Goal: Find specific page/section: Find specific page/section

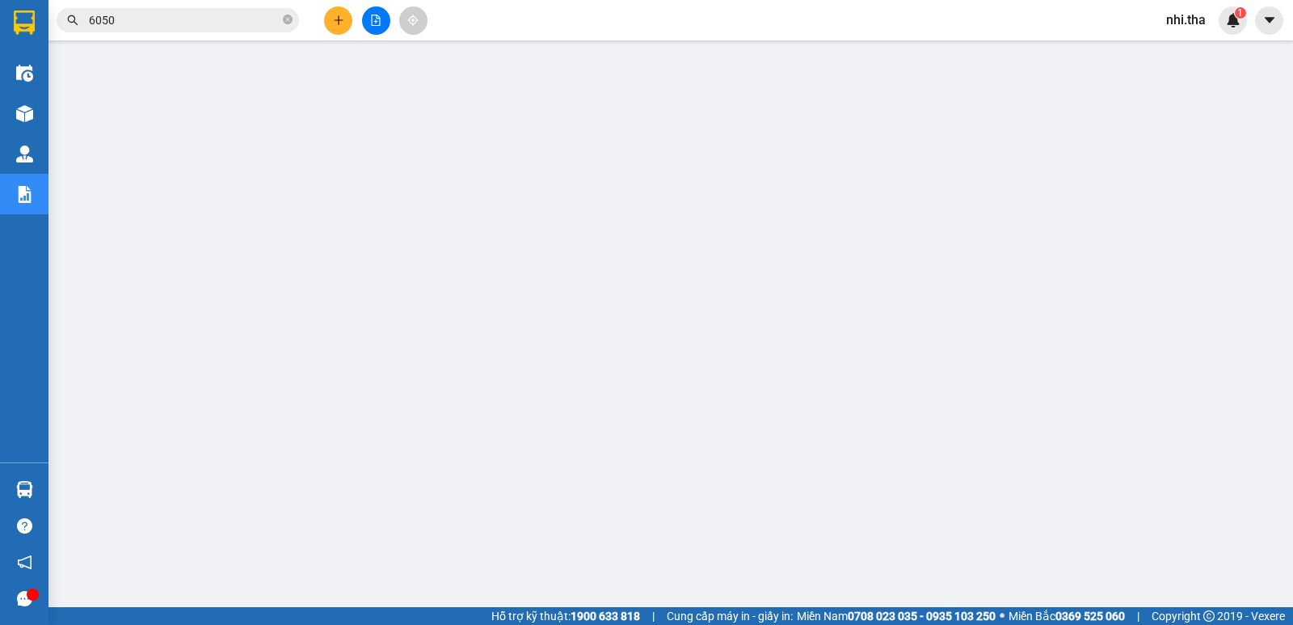
click at [159, 21] on input "6050" at bounding box center [184, 20] width 191 height 18
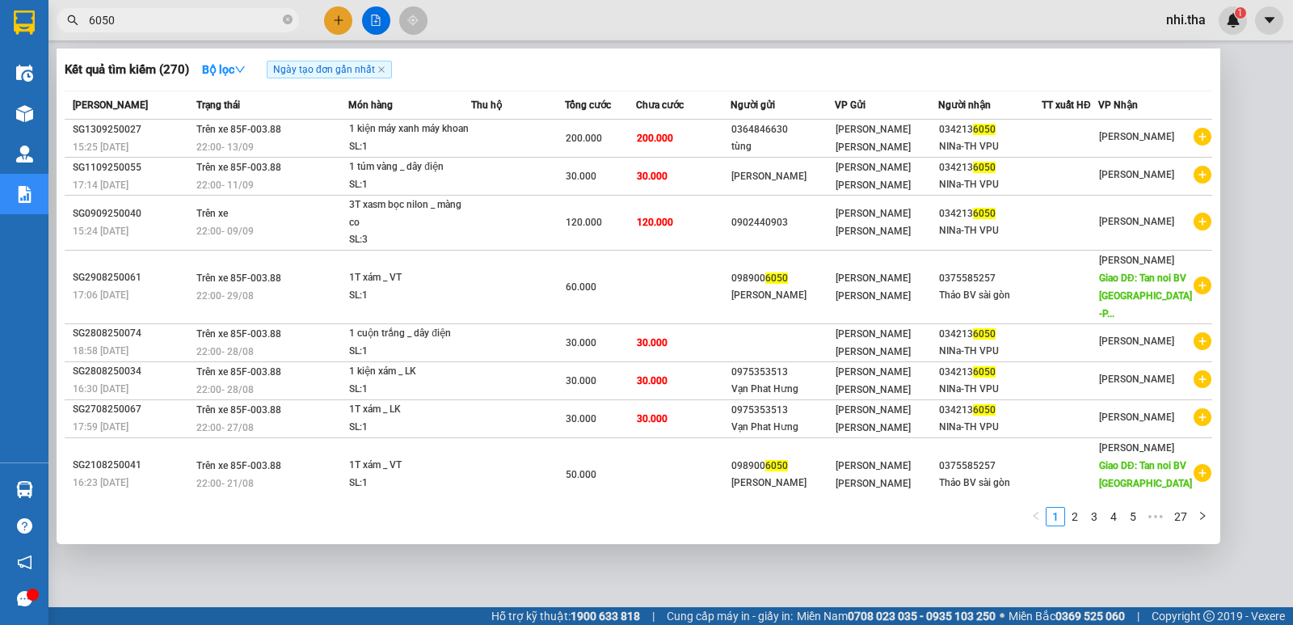
click at [159, 21] on input "6050" at bounding box center [184, 20] width 191 height 18
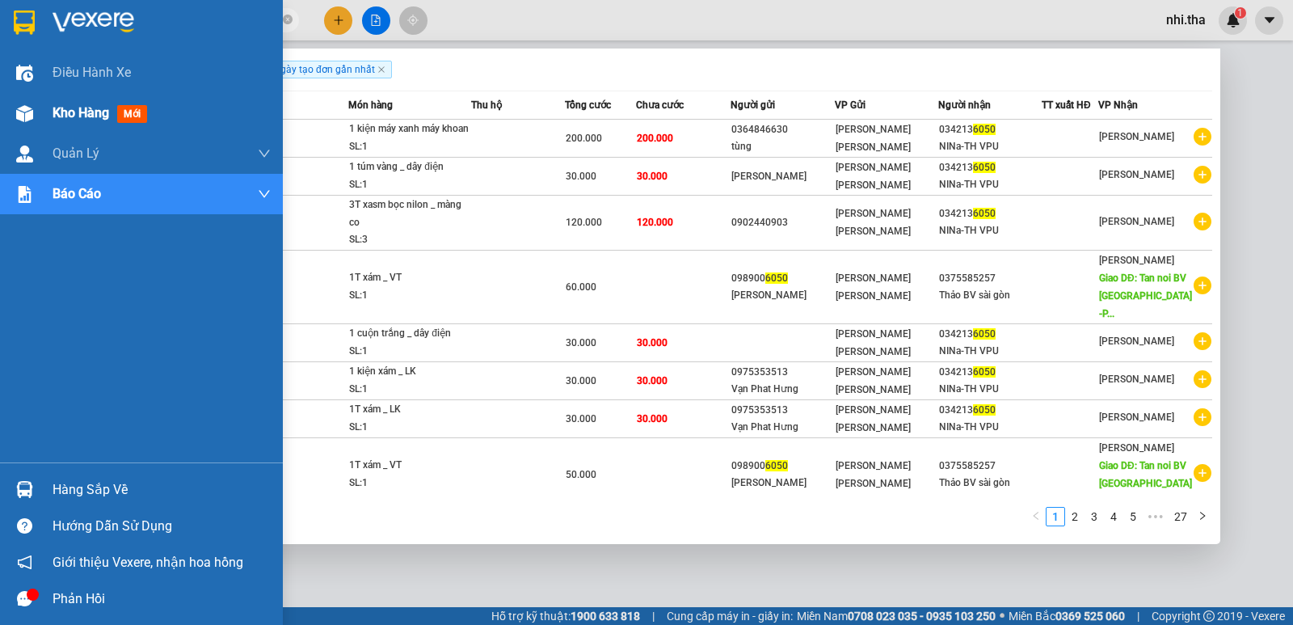
click at [91, 115] on span "Kho hàng" at bounding box center [81, 112] width 57 height 15
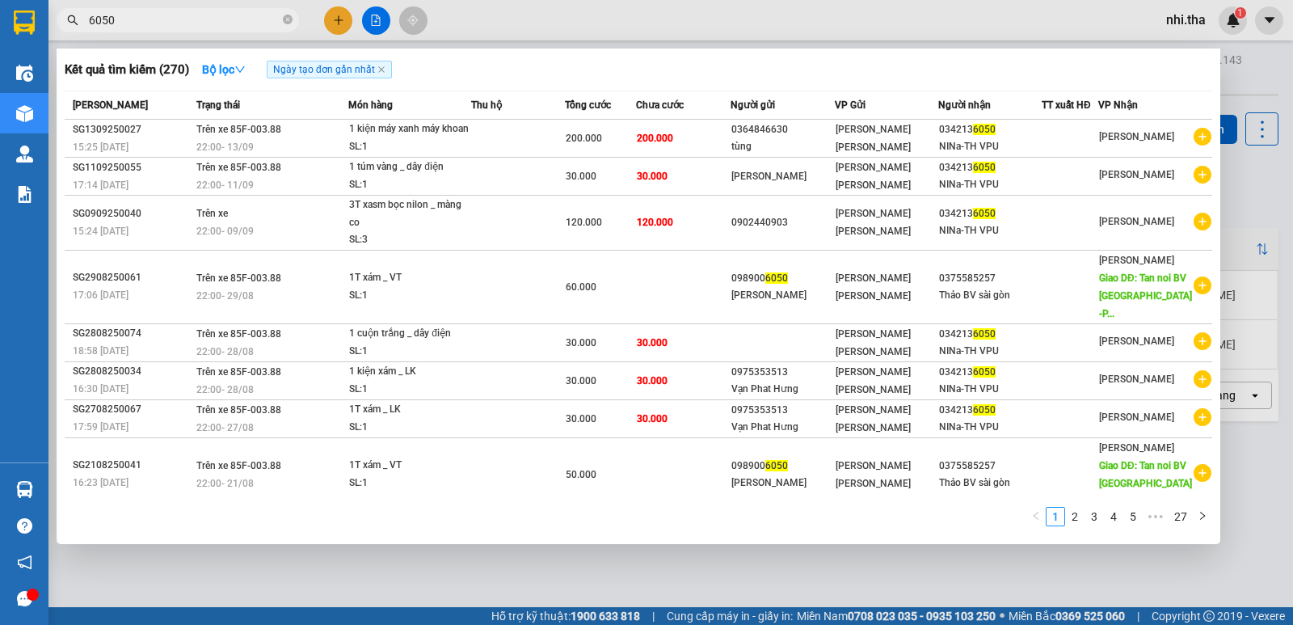
click at [1236, 188] on div at bounding box center [646, 312] width 1293 height 625
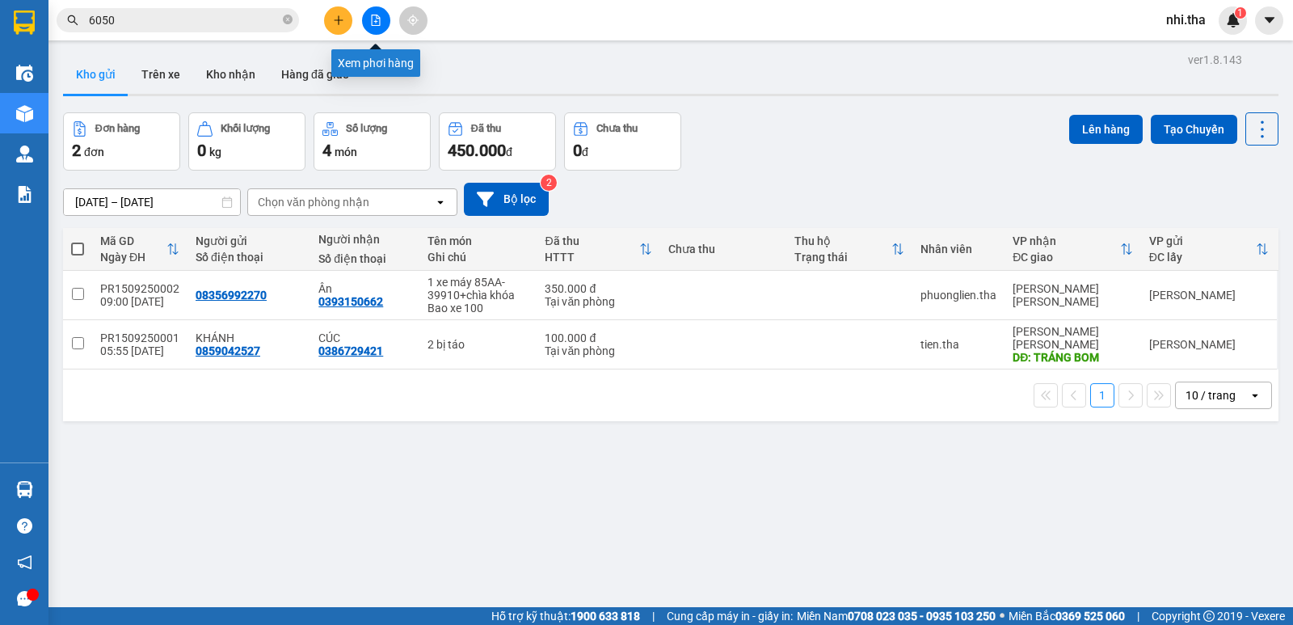
click at [374, 22] on icon "file-add" at bounding box center [376, 20] width 9 height 11
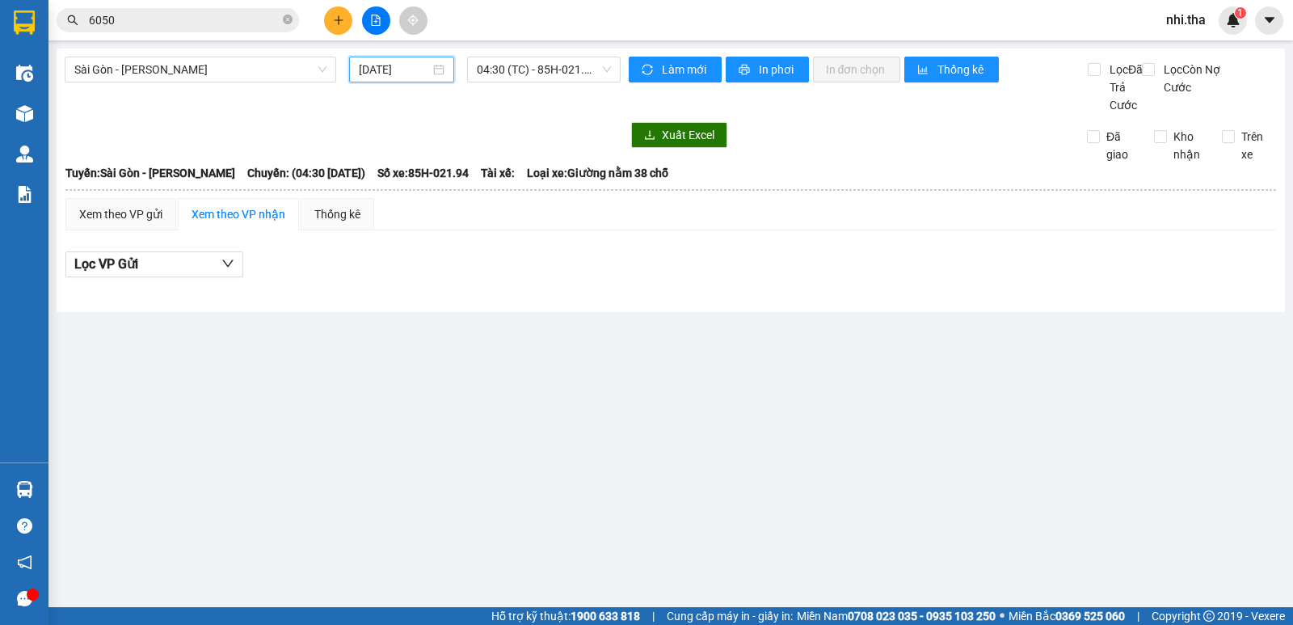
click at [395, 75] on input "[DATE]" at bounding box center [395, 70] width 72 height 18
click at [252, 72] on span "Sài Gòn - [PERSON_NAME]" at bounding box center [200, 69] width 252 height 24
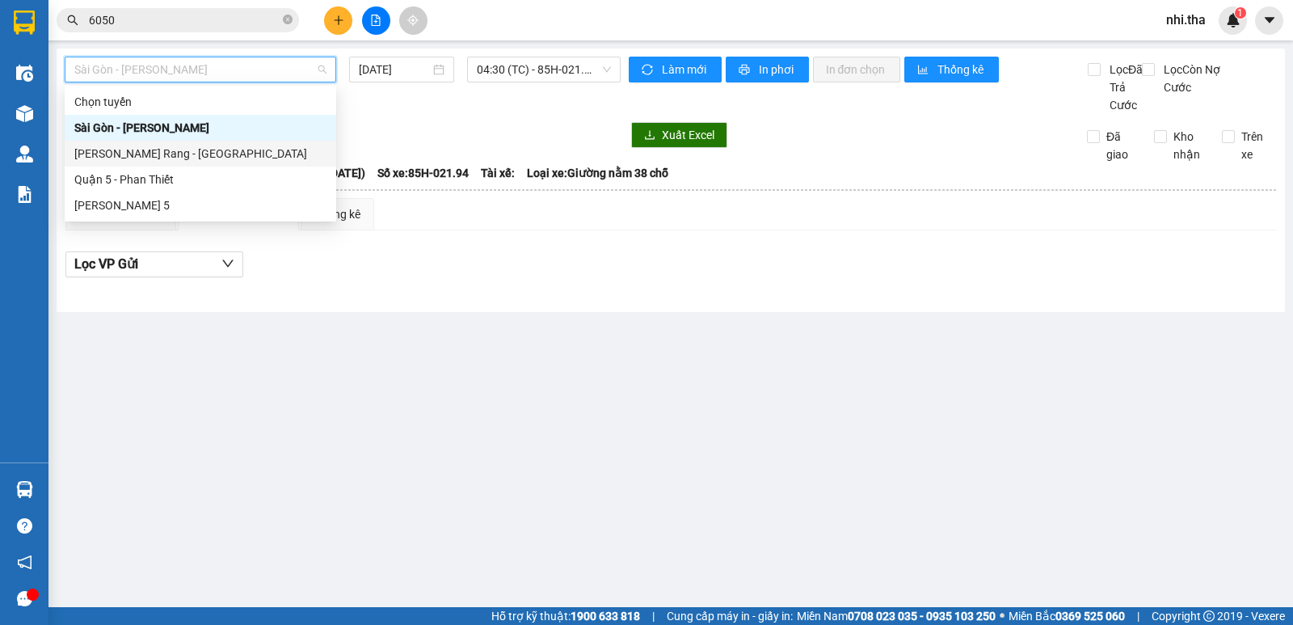
click at [177, 151] on div "[PERSON_NAME] Rang - [GEOGRAPHIC_DATA]" at bounding box center [200, 154] width 252 height 18
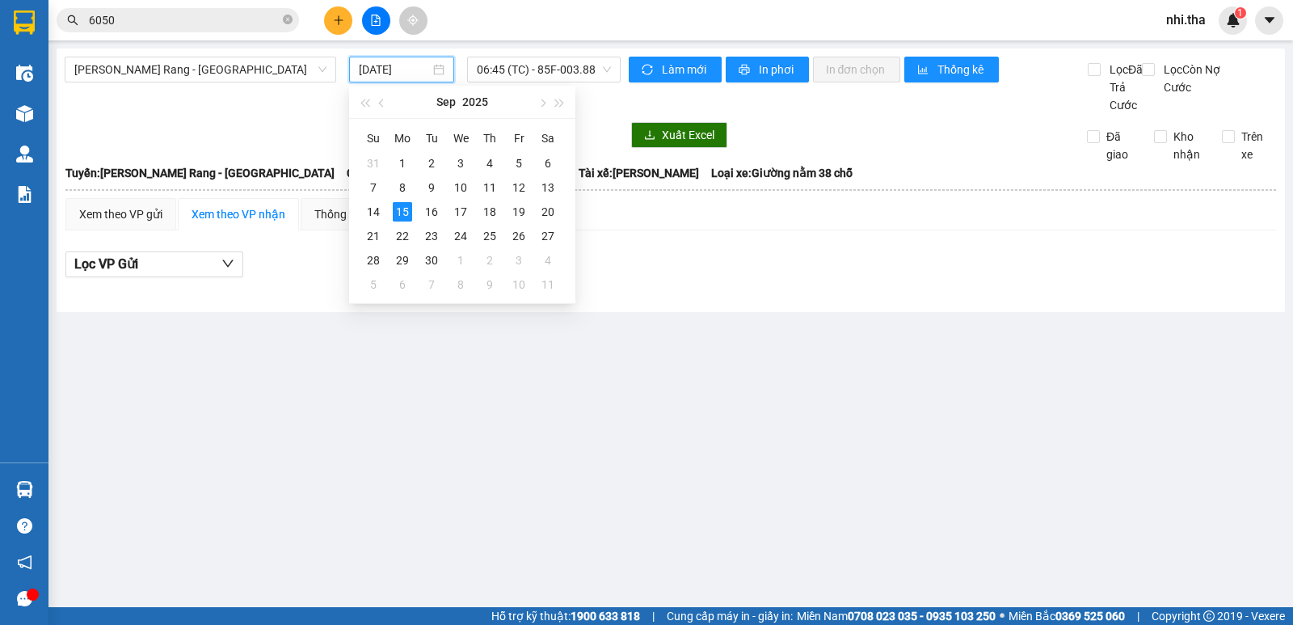
click at [417, 69] on input "[DATE]" at bounding box center [395, 70] width 72 height 18
click at [545, 182] on div "13" at bounding box center [547, 187] width 19 height 19
type input "[DATE]"
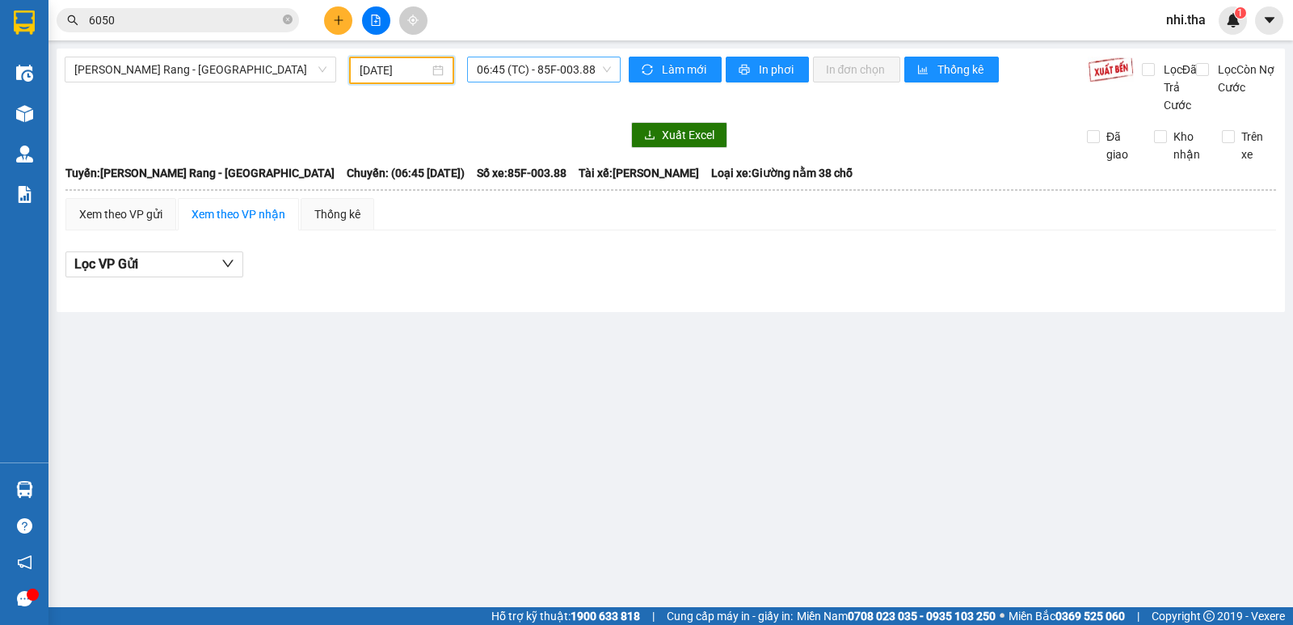
click at [606, 70] on span "06:45 (TC) - 85F-003.88" at bounding box center [543, 69] width 133 height 24
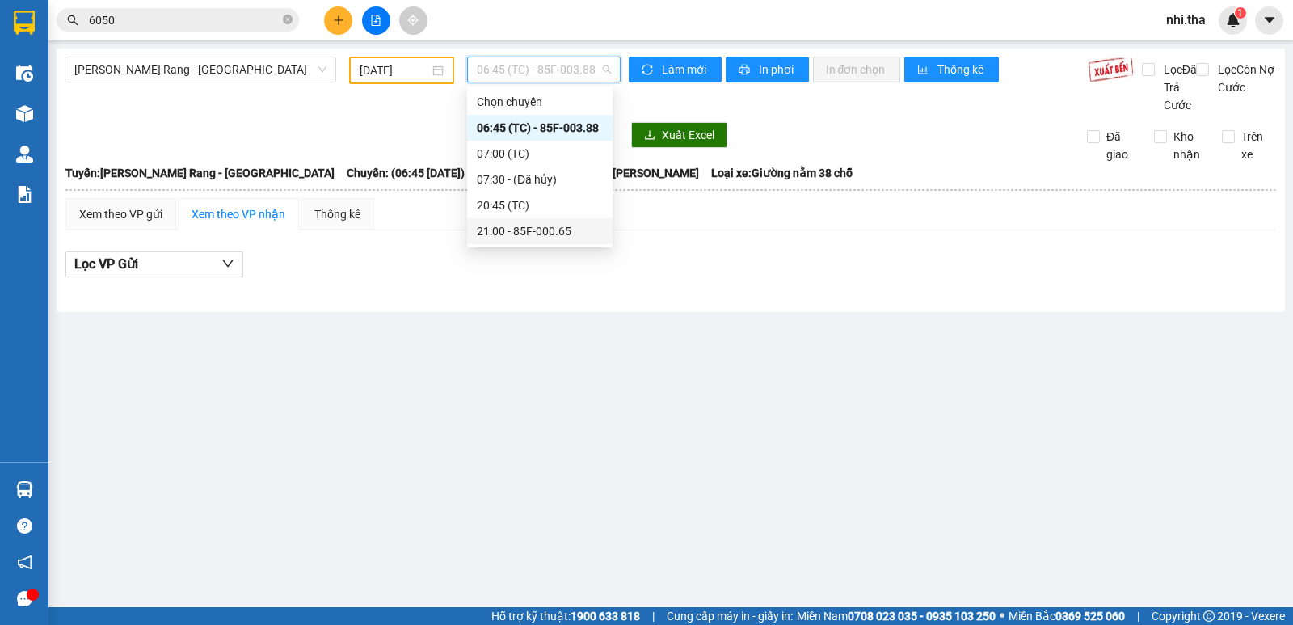
click at [515, 226] on div "21:00 - 85F-000.65" at bounding box center [540, 231] width 126 height 18
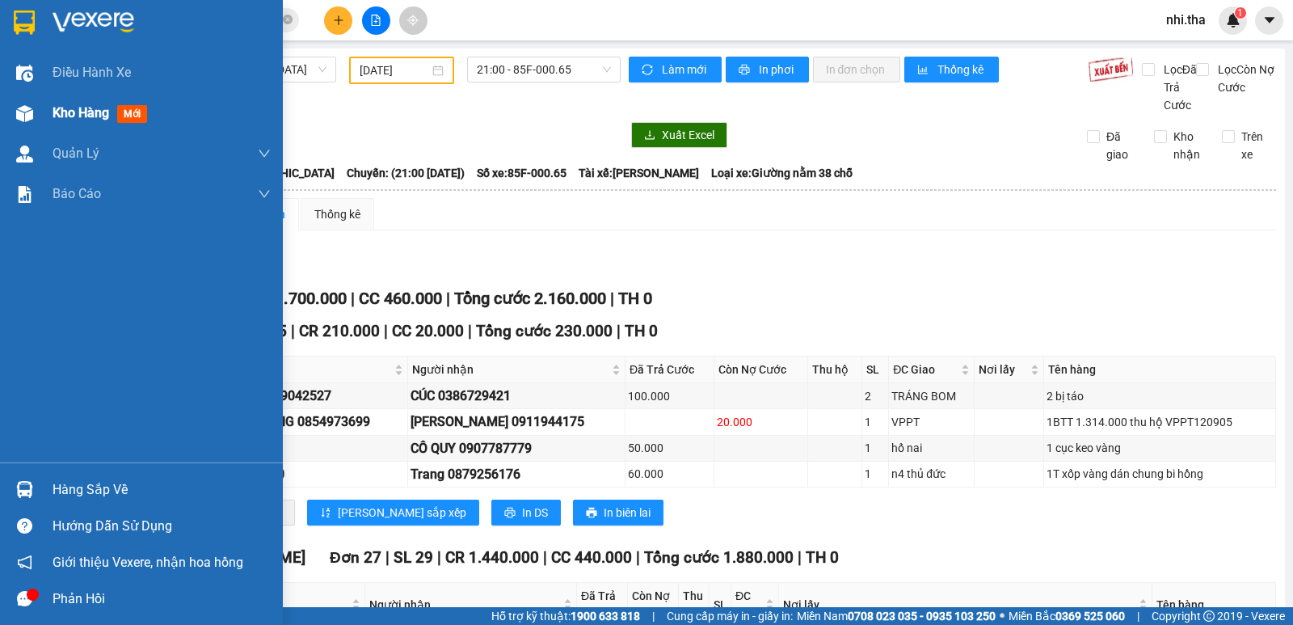
click at [74, 108] on span "Kho hàng" at bounding box center [81, 112] width 57 height 15
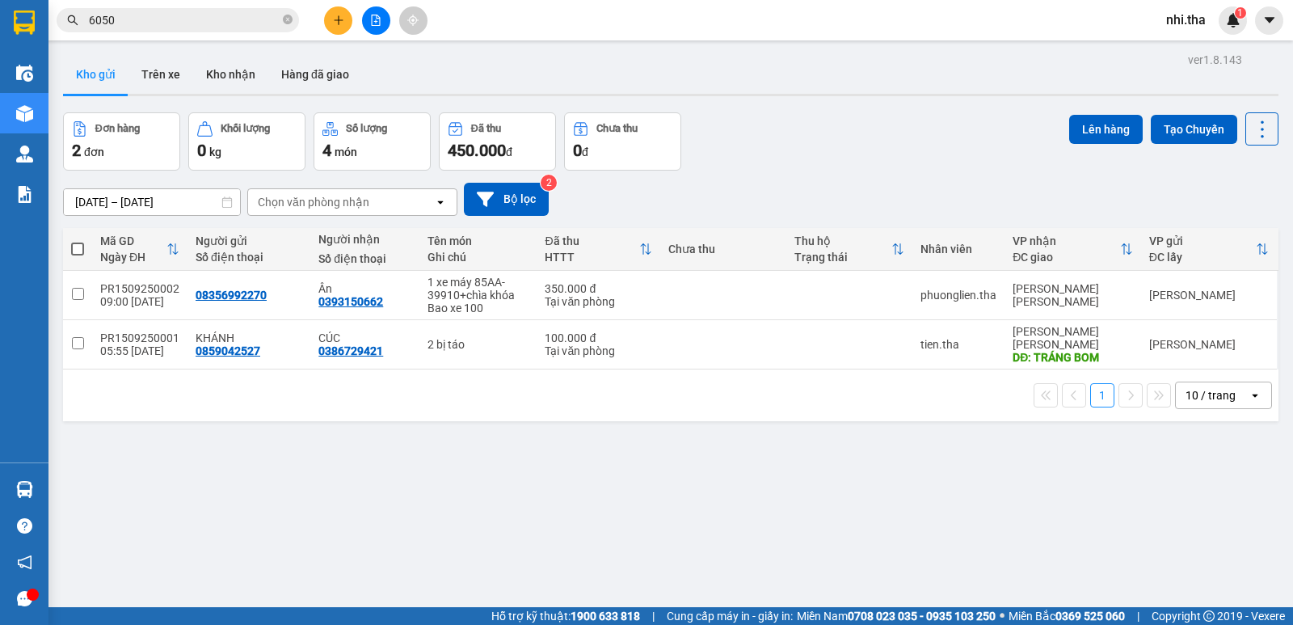
click at [187, 27] on input "6050" at bounding box center [184, 20] width 191 height 18
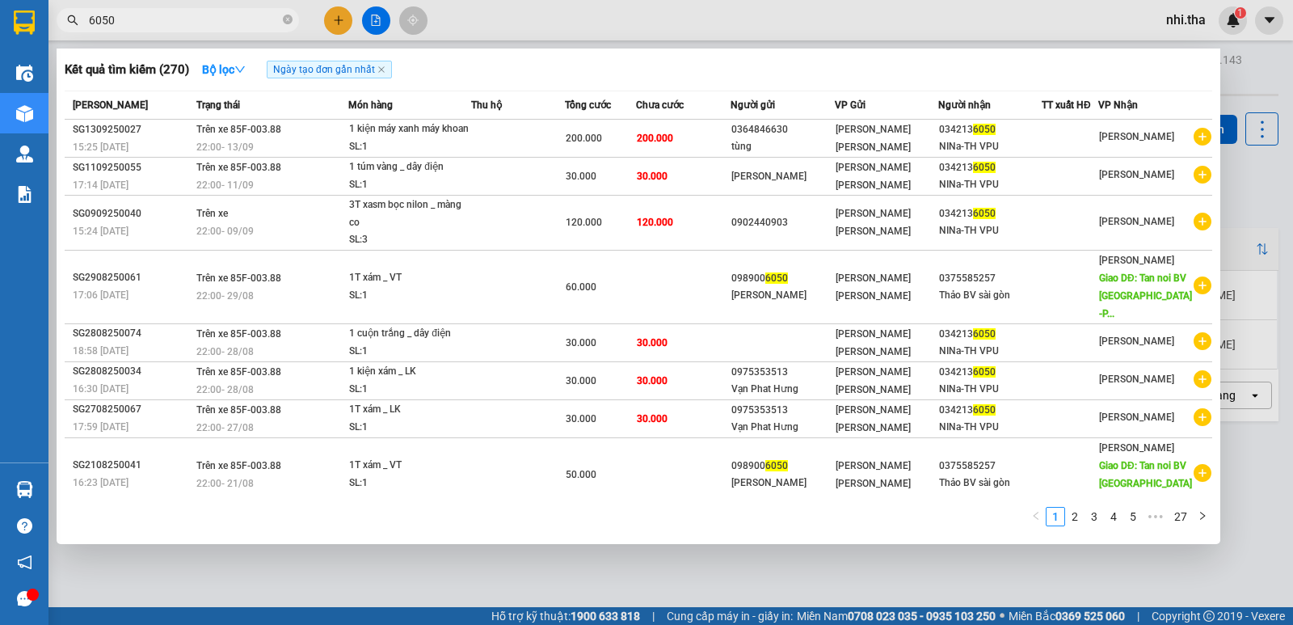
click at [187, 27] on input "6050" at bounding box center [184, 20] width 191 height 18
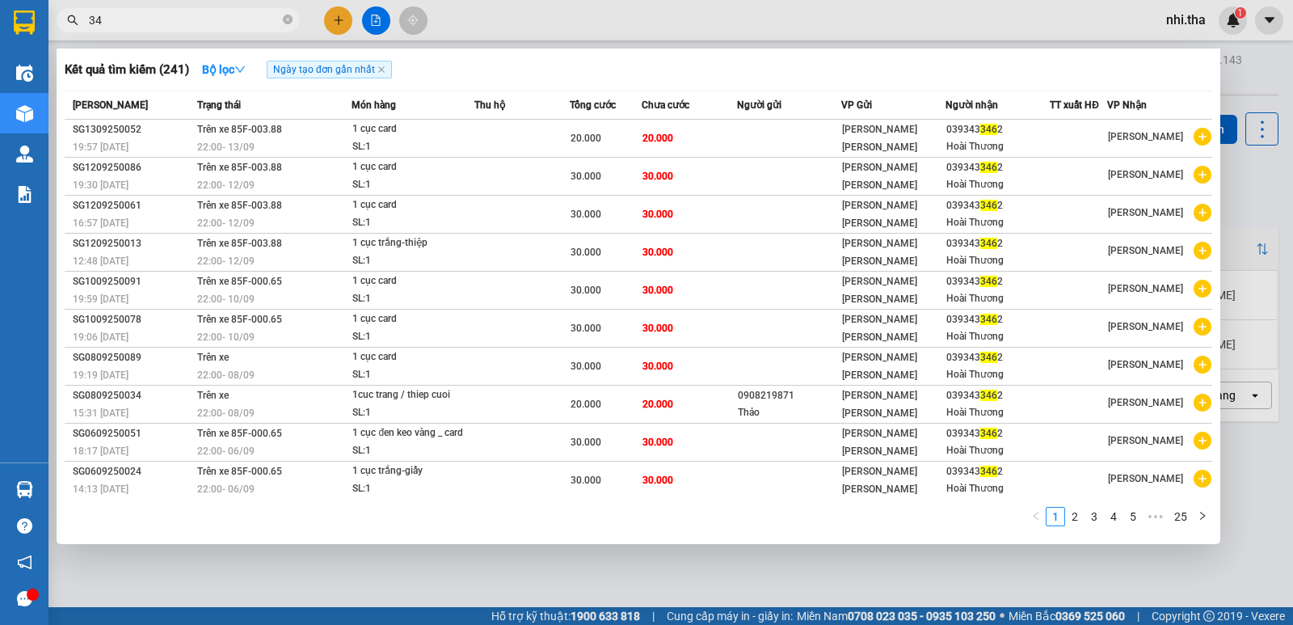
type input "3"
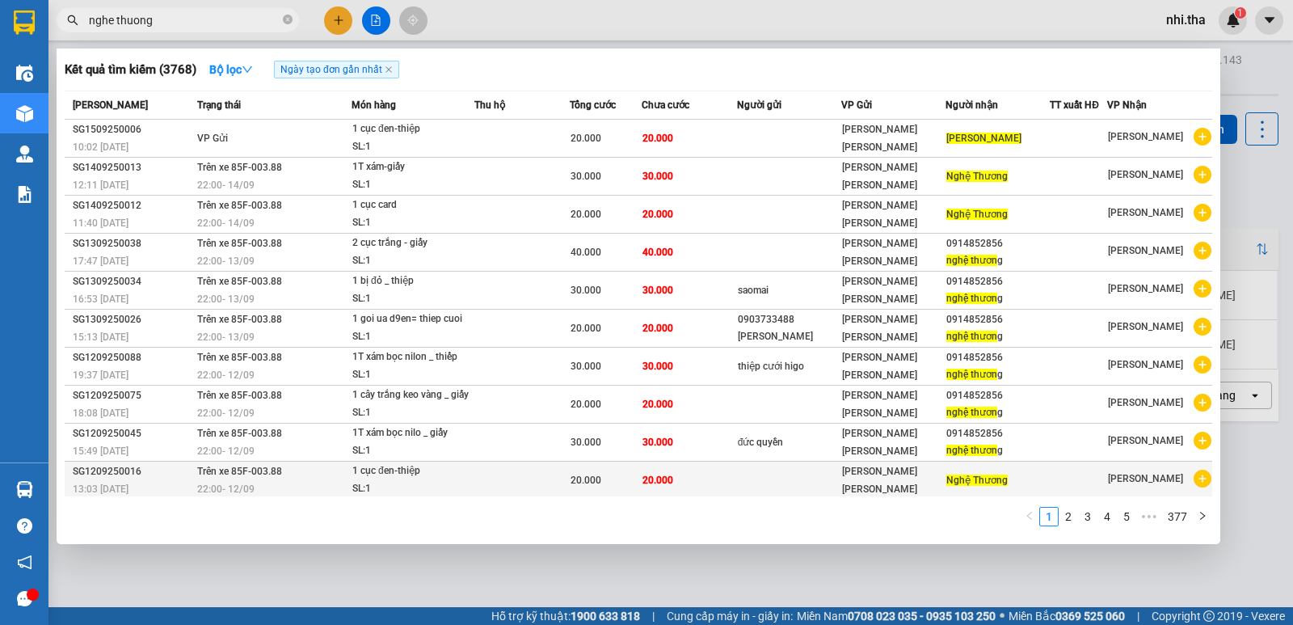
scroll to position [2, 0]
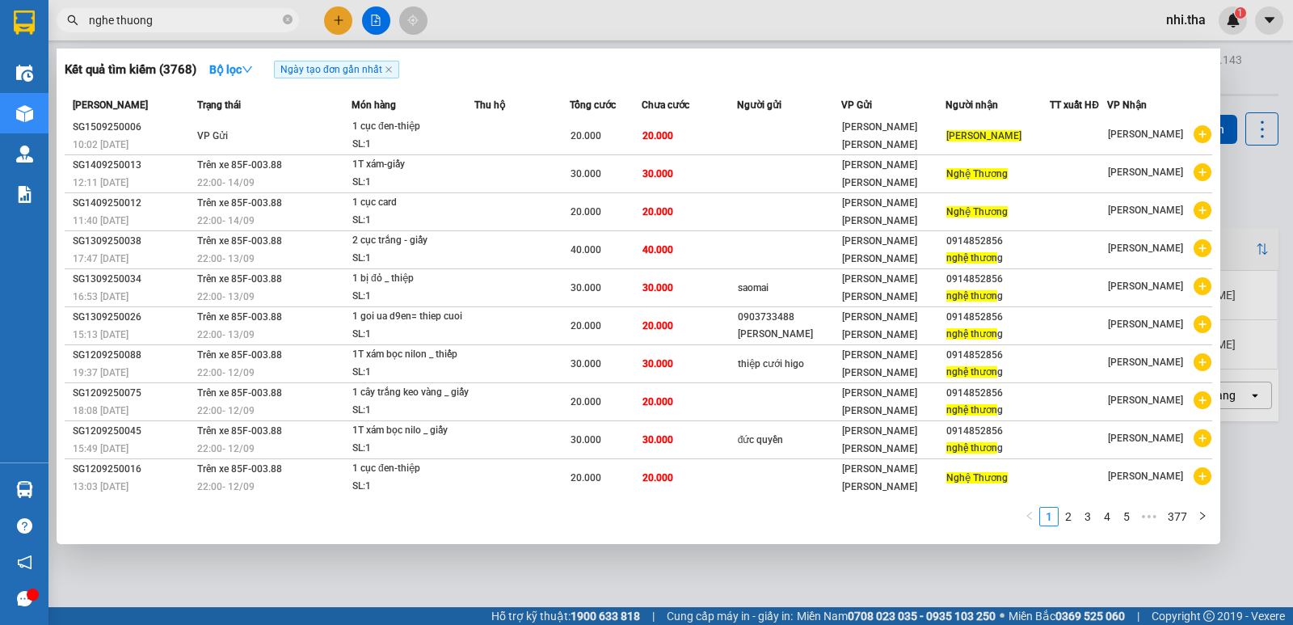
click at [215, 15] on input "nghe thuong" at bounding box center [184, 20] width 191 height 18
click at [209, 15] on input "nghe thuong" at bounding box center [184, 20] width 191 height 18
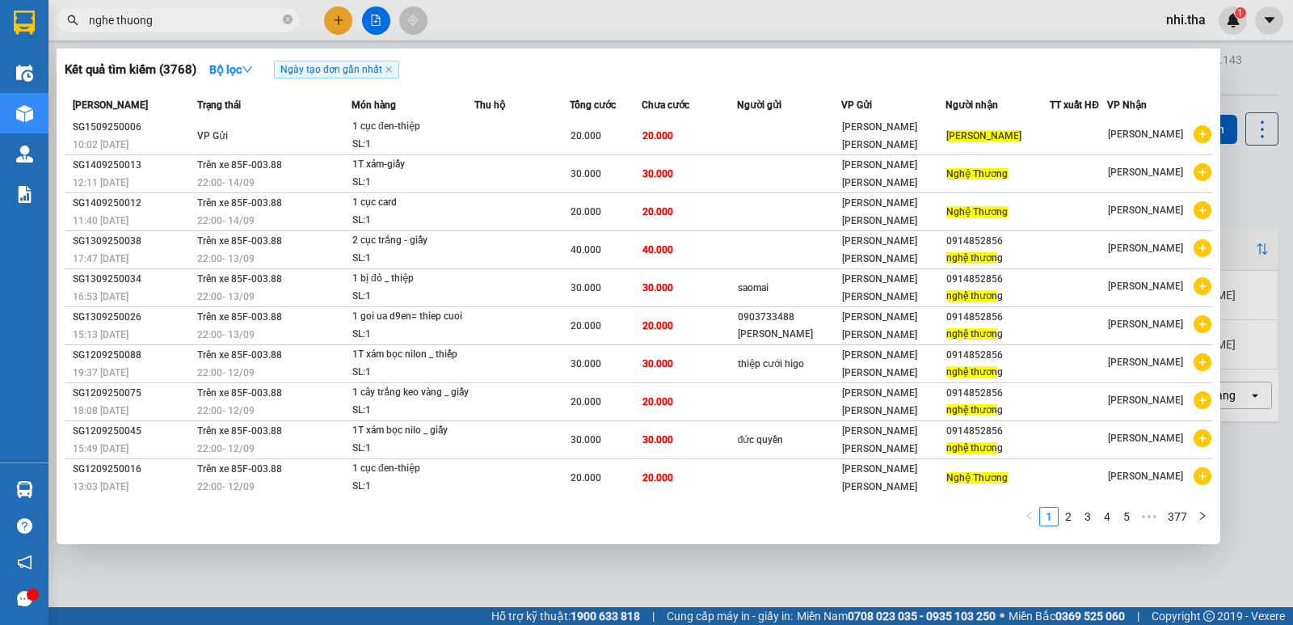
click at [209, 15] on input "nghe thuong" at bounding box center [184, 20] width 191 height 18
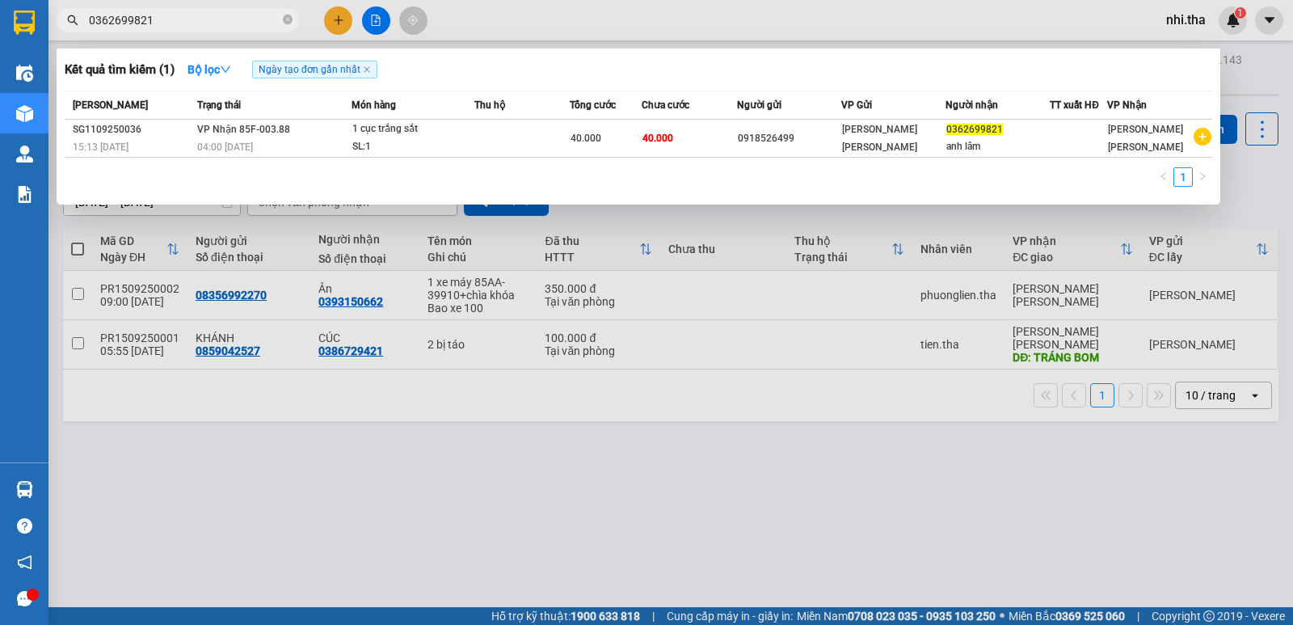
type input "0362699821"
click at [289, 23] on icon "close-circle" at bounding box center [288, 20] width 10 height 10
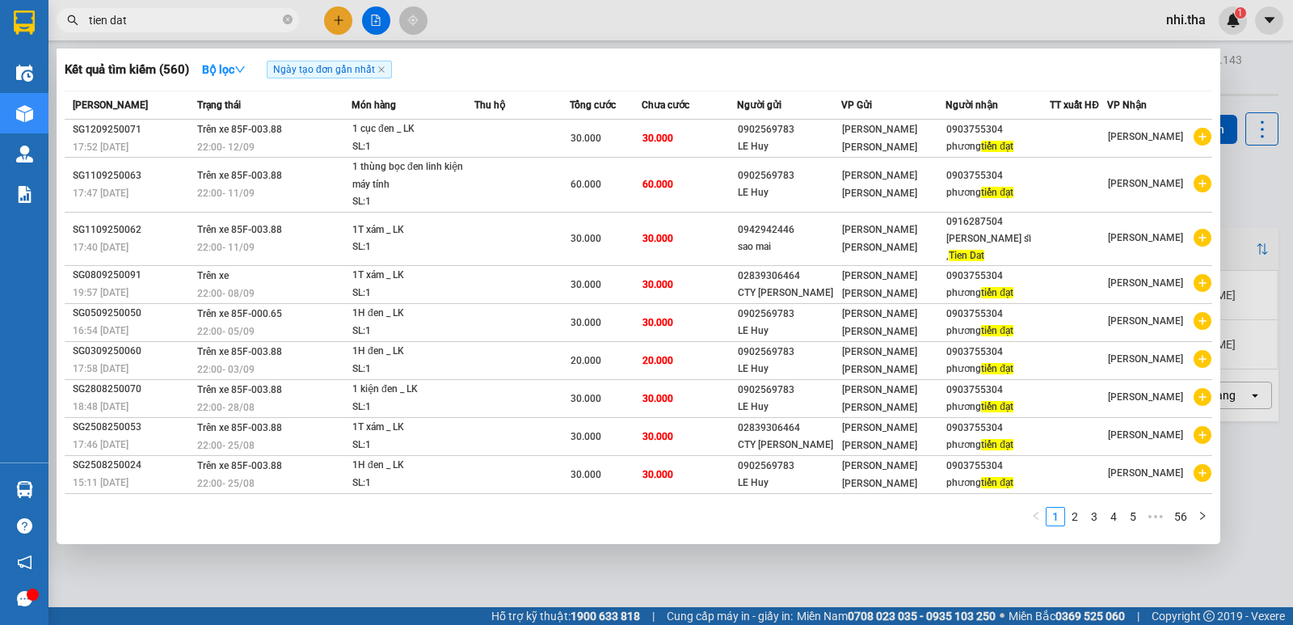
click at [207, 17] on input "tien dat" at bounding box center [184, 20] width 191 height 18
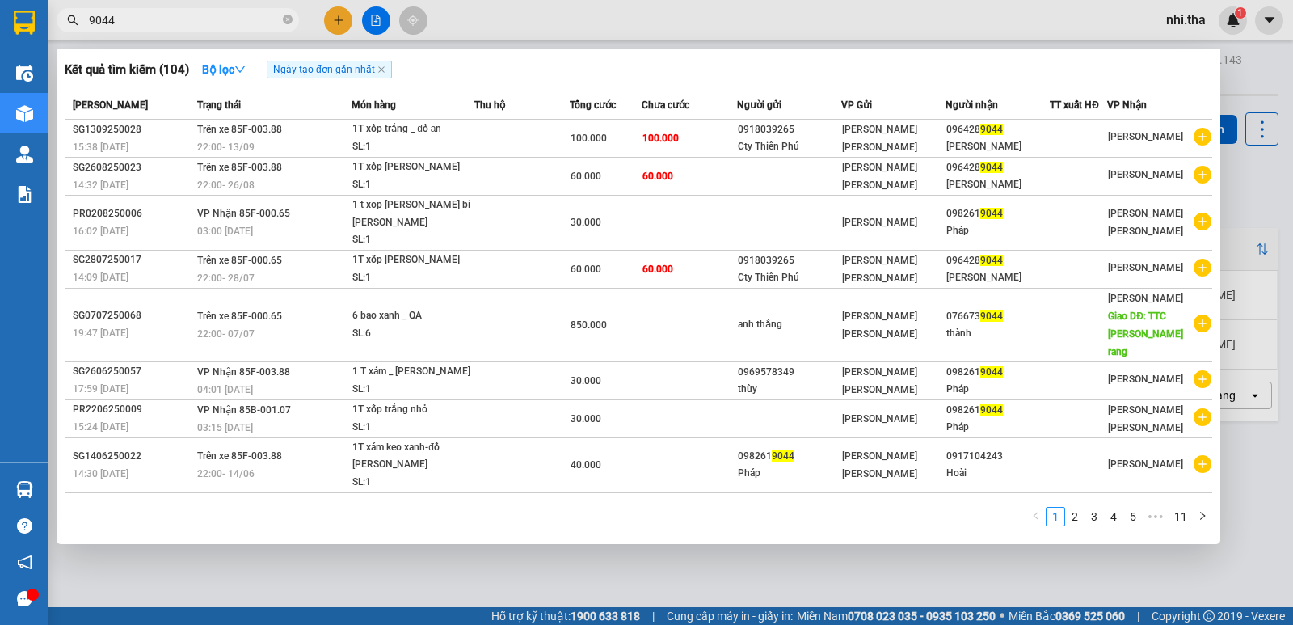
click at [1254, 85] on div at bounding box center [646, 312] width 1293 height 625
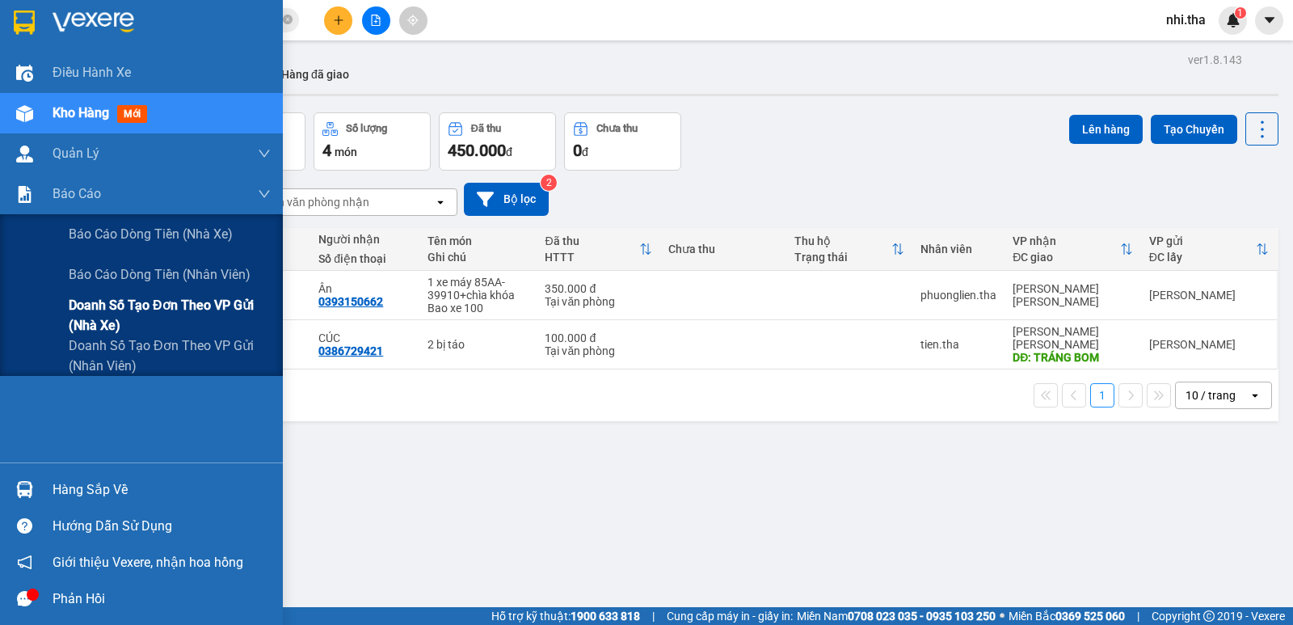
click at [166, 302] on span "Doanh số tạo đơn theo VP gửi (nhà xe)" at bounding box center [170, 315] width 202 height 40
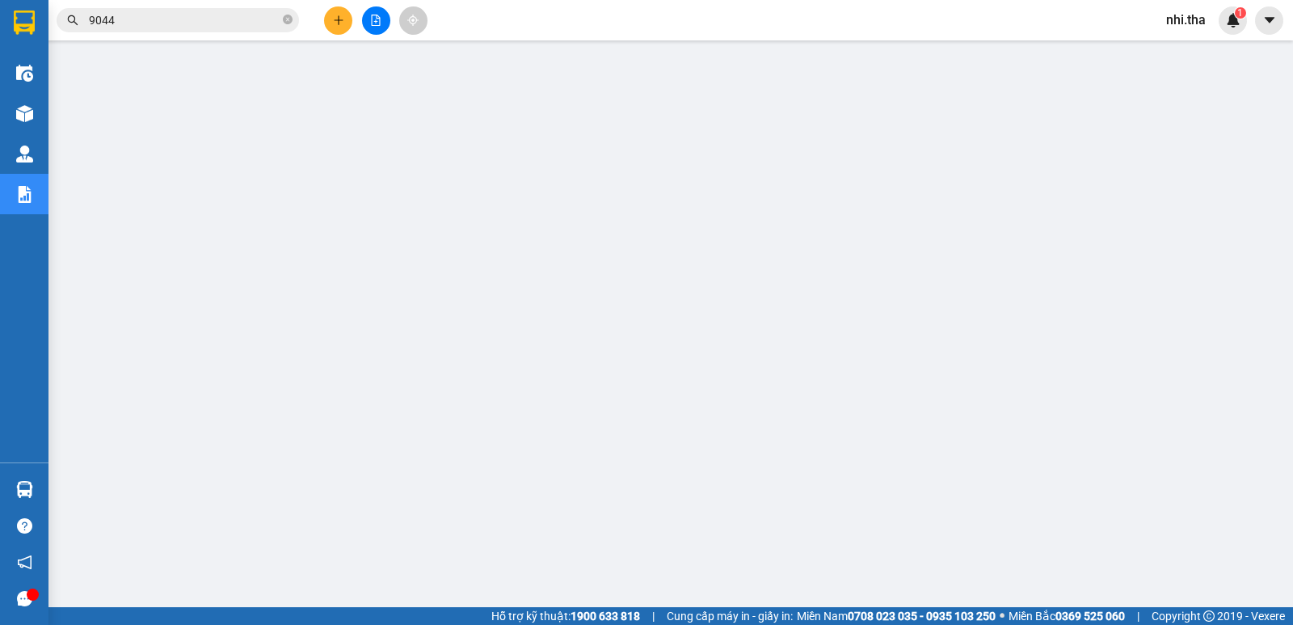
click at [202, 18] on input "9044" at bounding box center [184, 20] width 191 height 18
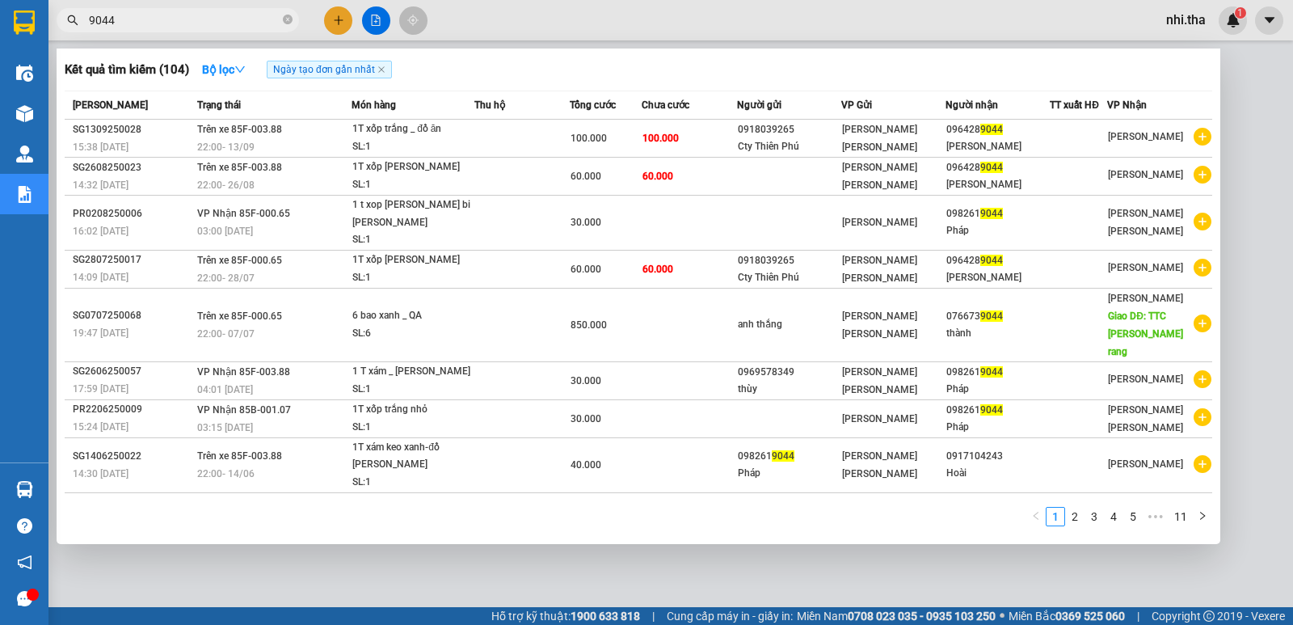
click at [202, 18] on input "9044" at bounding box center [184, 20] width 191 height 18
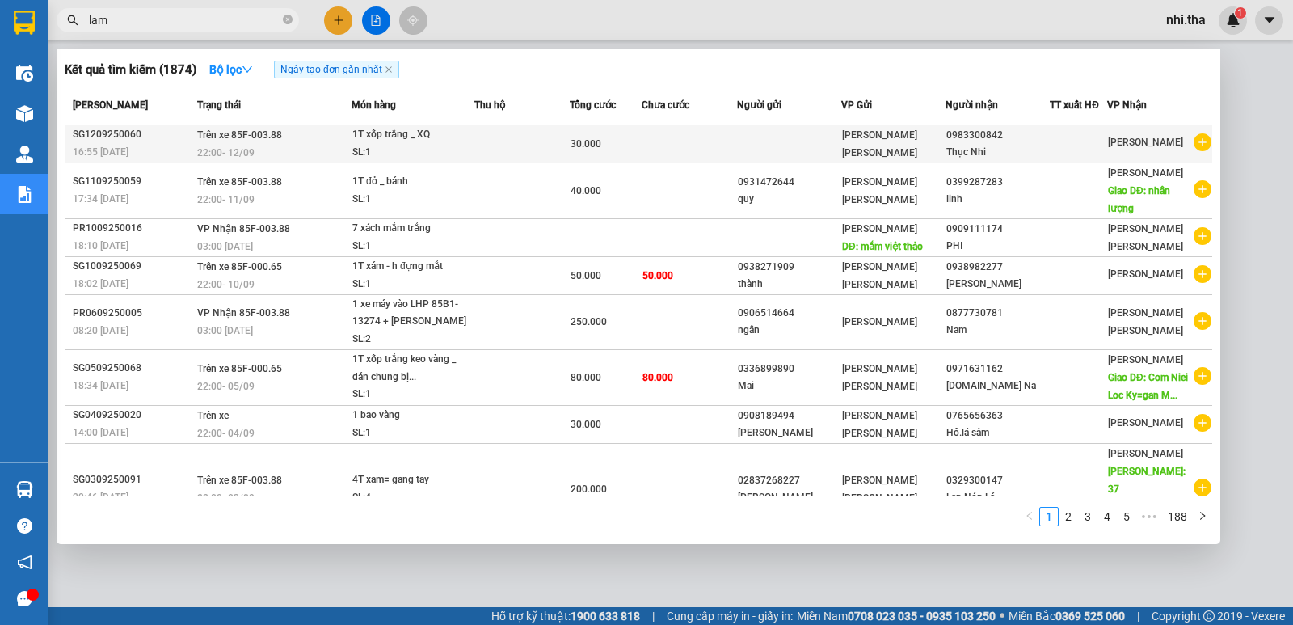
scroll to position [91, 0]
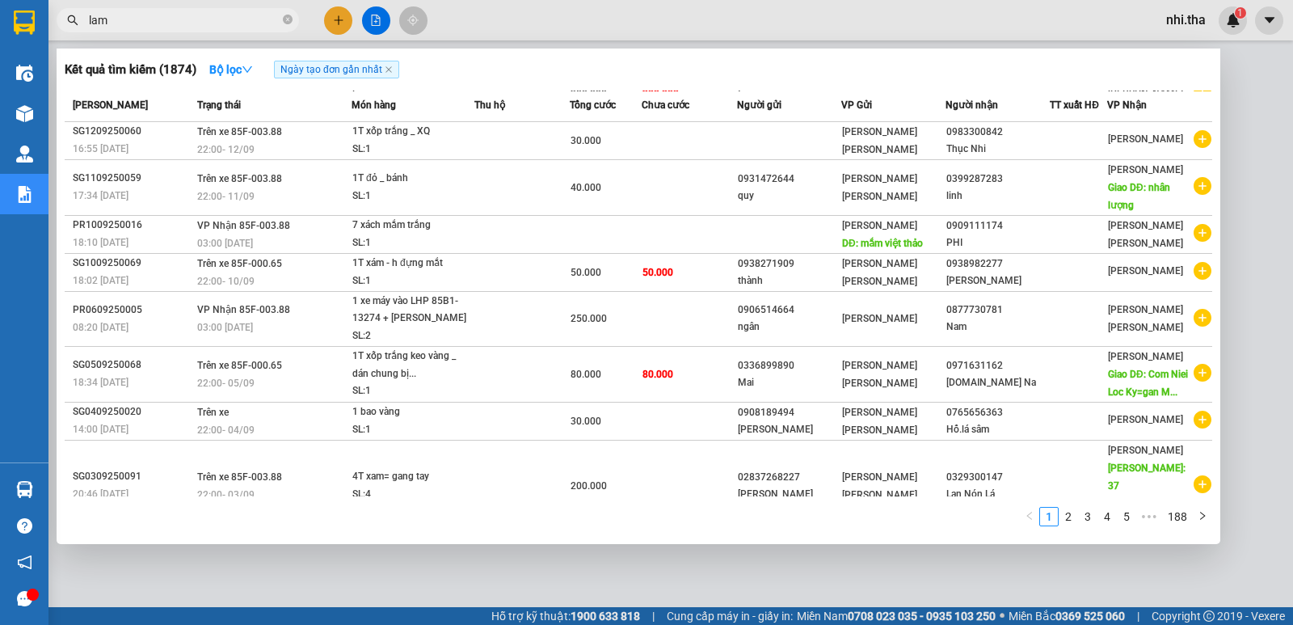
type input "lam"
